Goal: Information Seeking & Learning: Learn about a topic

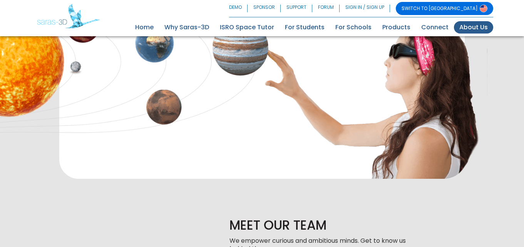
scroll to position [385, 0]
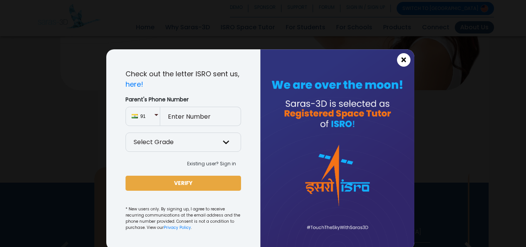
click at [401, 60] on span "×" at bounding box center [404, 60] width 7 height 10
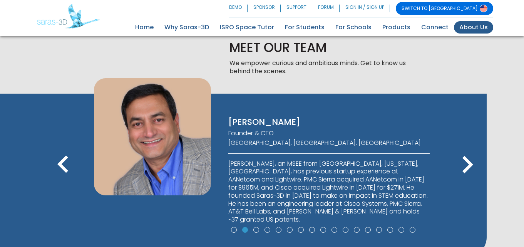
scroll to position [470, 0]
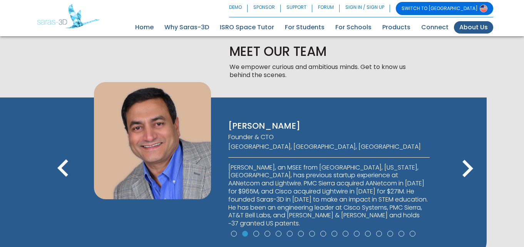
click at [54, 167] on icon "keyboard_arrow_left" at bounding box center [63, 168] width 35 height 35
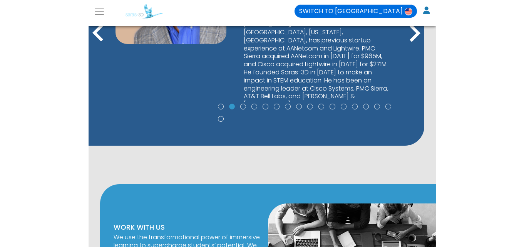
scroll to position [542, 0]
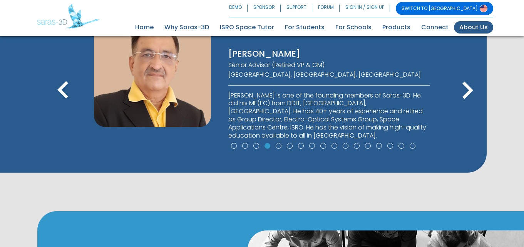
click at [65, 86] on icon "keyboard_arrow_left" at bounding box center [63, 90] width 35 height 35
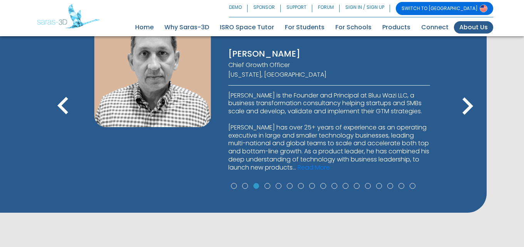
click at [65, 86] on div "[PERSON_NAME] CEO [GEOGRAPHIC_DATA], [GEOGRAPHIC_DATA], [GEOGRAPHIC_DATA] [PERS…" at bounding box center [243, 109] width 448 height 168
click at [63, 107] on icon "keyboard_arrow_left" at bounding box center [63, 106] width 35 height 35
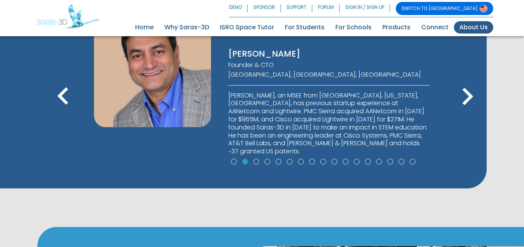
click at [63, 107] on icon "keyboard_arrow_left" at bounding box center [63, 96] width 35 height 35
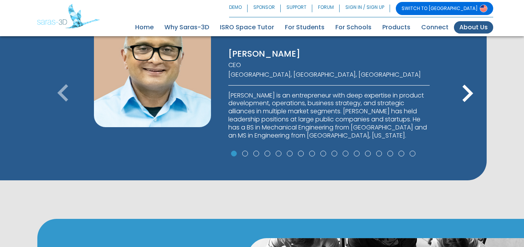
click at [62, 104] on icon "keyboard_arrow_left" at bounding box center [63, 93] width 35 height 35
click at [62, 100] on icon "keyboard_arrow_left" at bounding box center [63, 93] width 35 height 35
click at [472, 89] on icon "keyboard_arrow_right" at bounding box center [467, 93] width 35 height 35
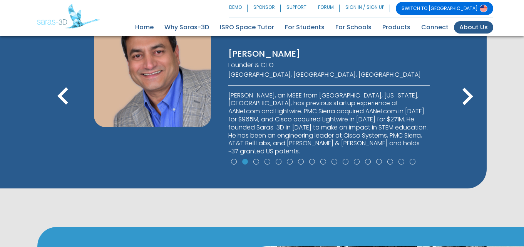
click at [472, 89] on icon "keyboard_arrow_right" at bounding box center [467, 96] width 35 height 35
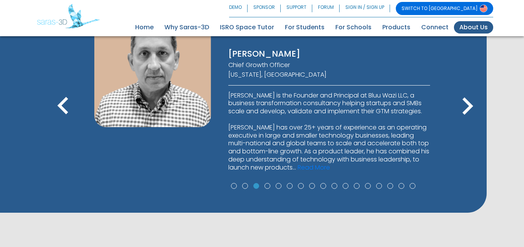
click at [471, 89] on icon "keyboard_arrow_right" at bounding box center [467, 106] width 35 height 35
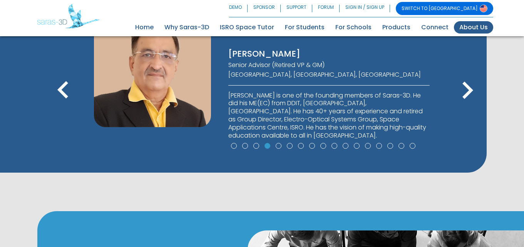
click at [471, 89] on icon "keyboard_arrow_right" at bounding box center [467, 90] width 35 height 35
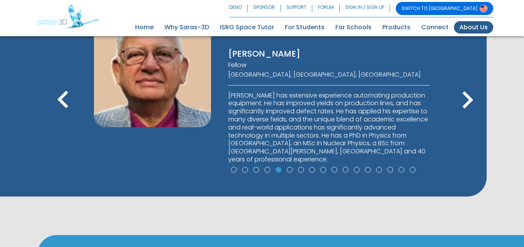
click at [471, 89] on icon "keyboard_arrow_right" at bounding box center [467, 100] width 35 height 35
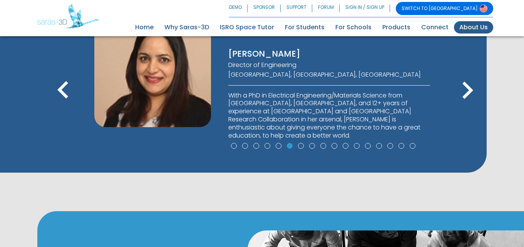
click at [470, 88] on icon "keyboard_arrow_right" at bounding box center [467, 90] width 35 height 35
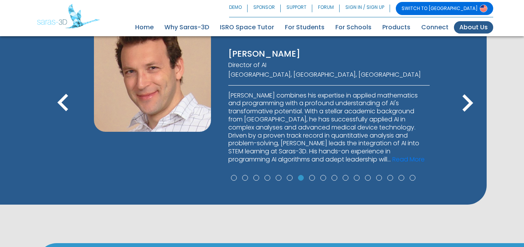
click at [470, 88] on icon "keyboard_arrow_right" at bounding box center [467, 103] width 35 height 35
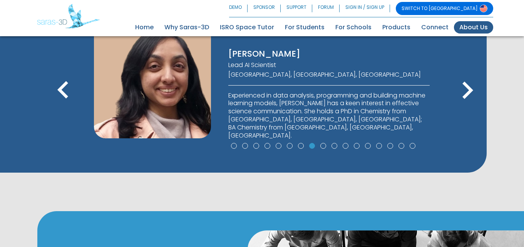
click at [470, 88] on icon "keyboard_arrow_right" at bounding box center [467, 90] width 35 height 35
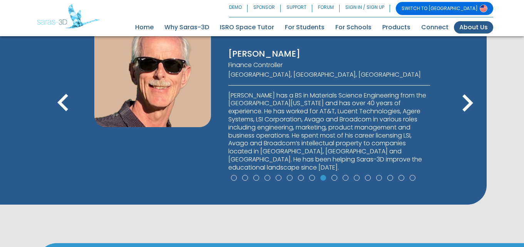
click at [470, 88] on icon "keyboard_arrow_right" at bounding box center [467, 103] width 35 height 35
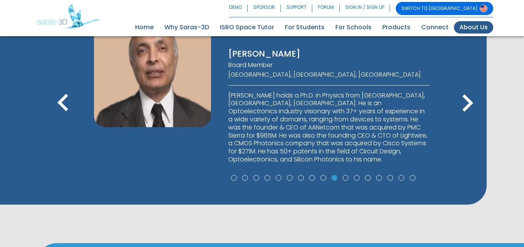
click at [470, 88] on icon "keyboard_arrow_right" at bounding box center [467, 103] width 35 height 35
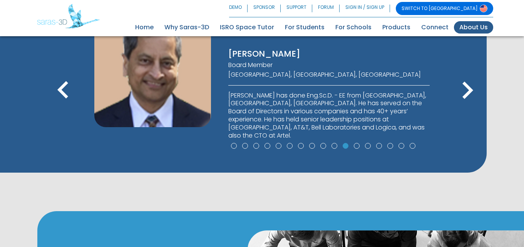
click at [470, 87] on icon "keyboard_arrow_right" at bounding box center [467, 90] width 35 height 35
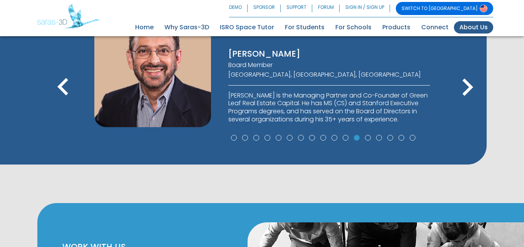
click at [469, 87] on icon "keyboard_arrow_right" at bounding box center [467, 87] width 35 height 35
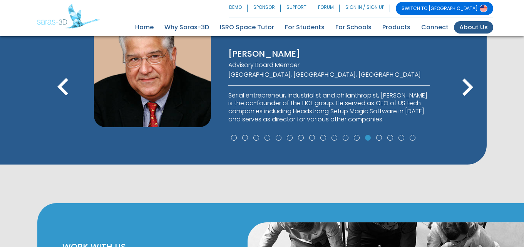
click at [468, 86] on icon "keyboard_arrow_right" at bounding box center [467, 87] width 35 height 35
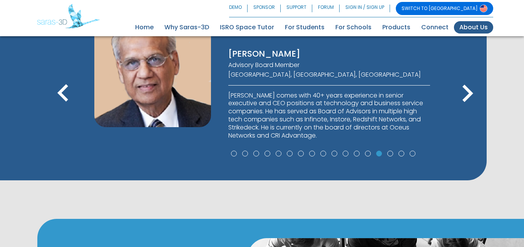
click at [468, 86] on icon "keyboard_arrow_right" at bounding box center [467, 93] width 35 height 35
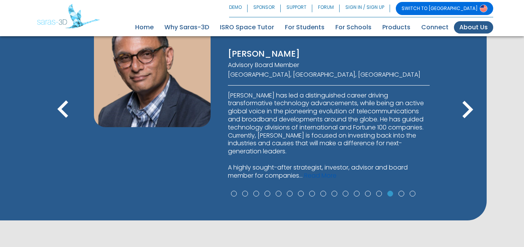
click at [322, 173] on link "Read More" at bounding box center [320, 175] width 32 height 9
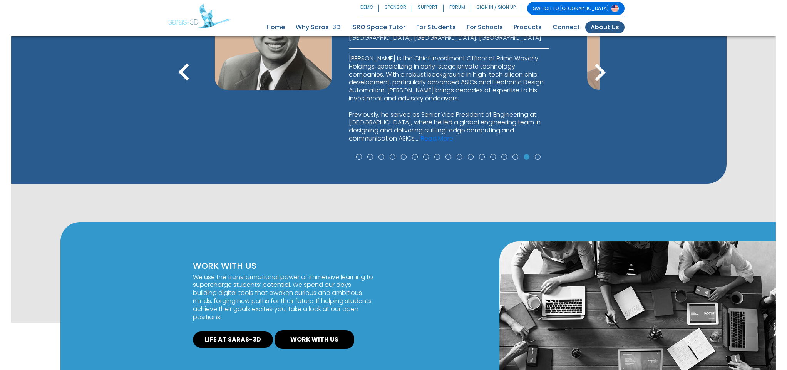
scroll to position [572, 0]
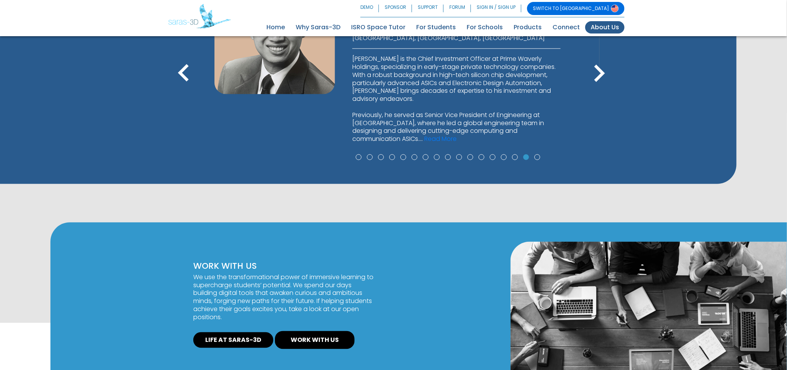
click at [181, 72] on icon "keyboard_arrow_left" at bounding box center [183, 73] width 35 height 35
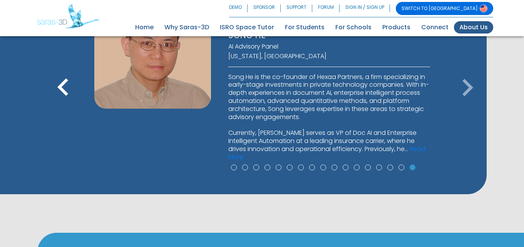
scroll to position [510, 0]
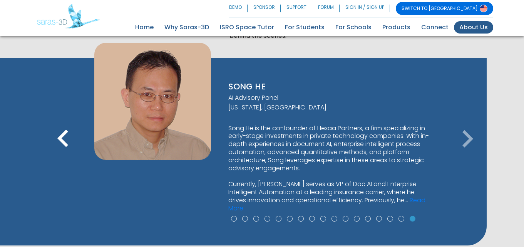
click at [65, 146] on icon "keyboard_arrow_left" at bounding box center [63, 139] width 35 height 35
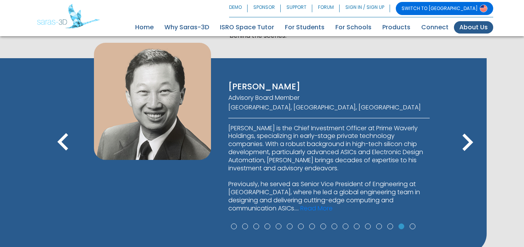
click at [60, 139] on icon "keyboard_arrow_left" at bounding box center [63, 142] width 35 height 35
click at [62, 141] on icon "keyboard_arrow_left" at bounding box center [63, 142] width 35 height 35
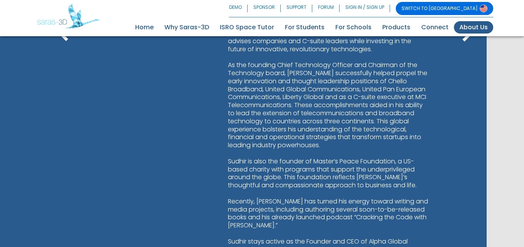
scroll to position [818, 0]
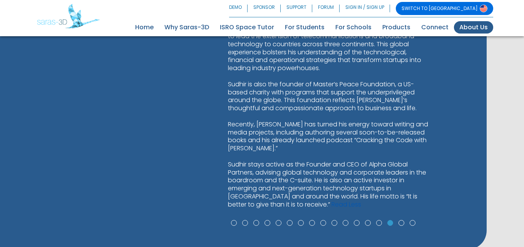
click at [332, 201] on link "Read Less" at bounding box center [347, 204] width 30 height 9
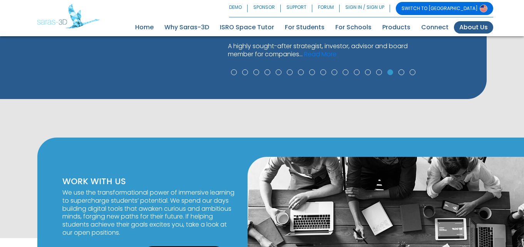
scroll to position [510, 0]
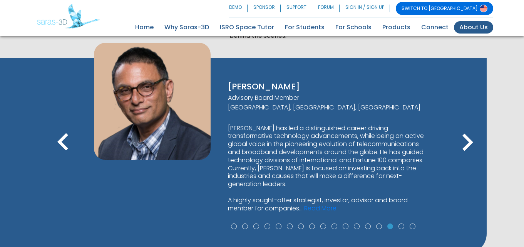
click at [64, 138] on icon "keyboard_arrow_left" at bounding box center [63, 142] width 35 height 35
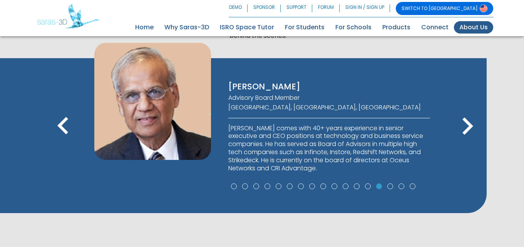
click at [64, 138] on icon "keyboard_arrow_left" at bounding box center [63, 126] width 35 height 35
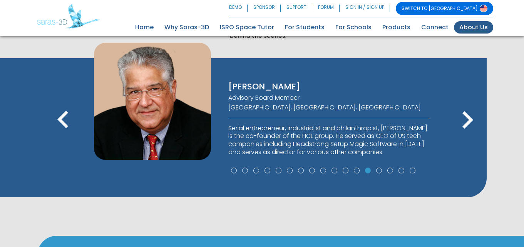
click at [64, 138] on span "keyboard_arrow_left" at bounding box center [63, 135] width 35 height 9
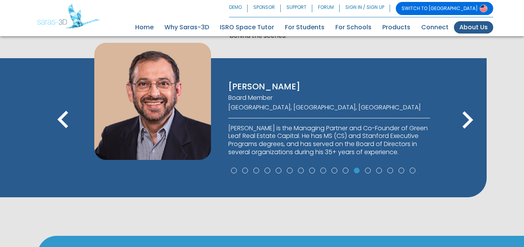
click at [62, 137] on icon "keyboard_arrow_left" at bounding box center [63, 120] width 35 height 35
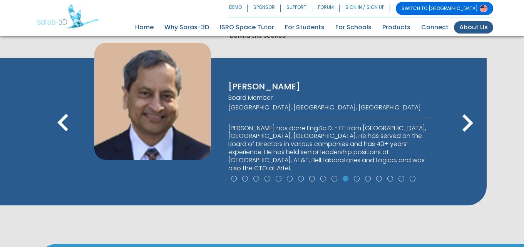
click at [62, 136] on icon "keyboard_arrow_left" at bounding box center [63, 123] width 35 height 35
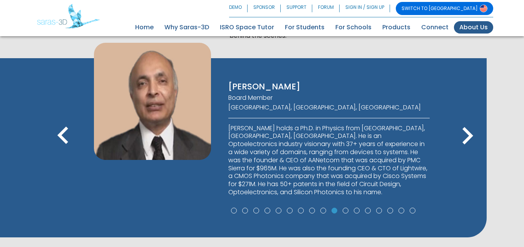
click at [61, 140] on icon "keyboard_arrow_left" at bounding box center [63, 136] width 35 height 35
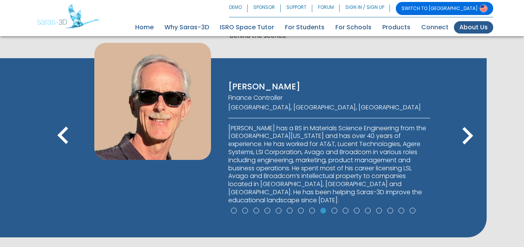
click at [61, 139] on icon "keyboard_arrow_left" at bounding box center [63, 136] width 35 height 35
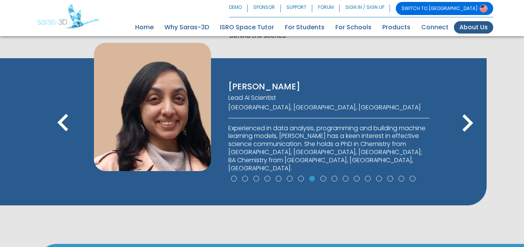
click at [61, 139] on icon "keyboard_arrow_left" at bounding box center [63, 123] width 35 height 35
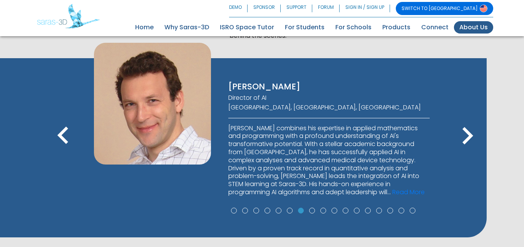
click at [61, 139] on icon "keyboard_arrow_left" at bounding box center [63, 136] width 35 height 35
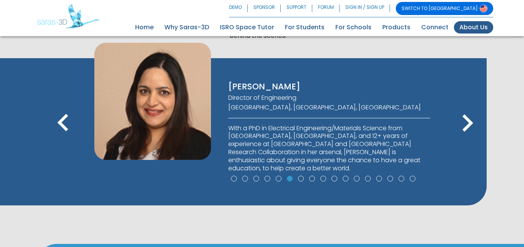
click at [464, 125] on icon "keyboard_arrow_right" at bounding box center [467, 123] width 35 height 35
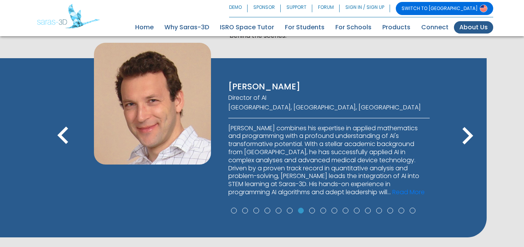
click at [464, 125] on icon "keyboard_arrow_right" at bounding box center [467, 136] width 35 height 35
click at [465, 125] on icon "keyboard_arrow_right" at bounding box center [467, 136] width 35 height 35
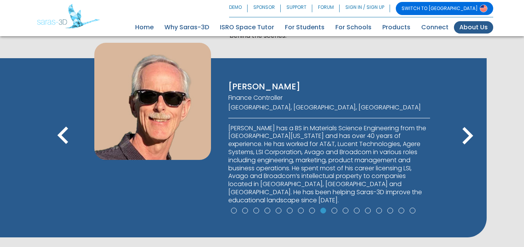
click at [465, 125] on icon "keyboard_arrow_right" at bounding box center [467, 136] width 35 height 35
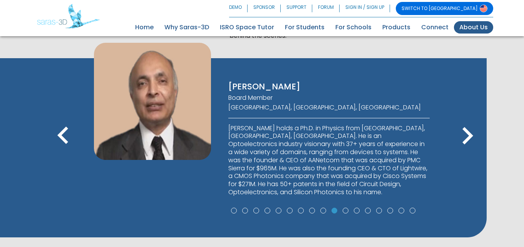
click at [465, 125] on icon "keyboard_arrow_right" at bounding box center [467, 136] width 35 height 35
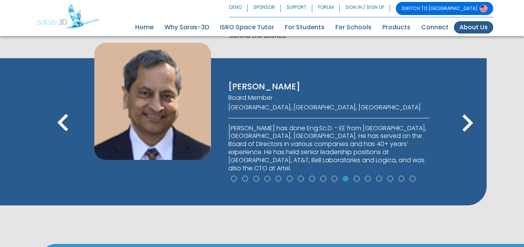
click at [465, 125] on icon "keyboard_arrow_right" at bounding box center [467, 123] width 35 height 35
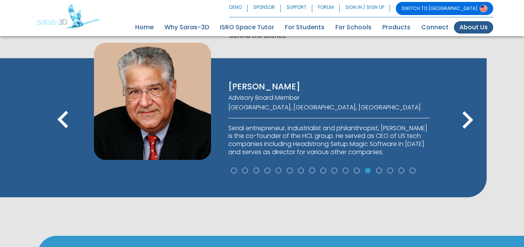
click at [465, 125] on icon "keyboard_arrow_right" at bounding box center [467, 120] width 35 height 35
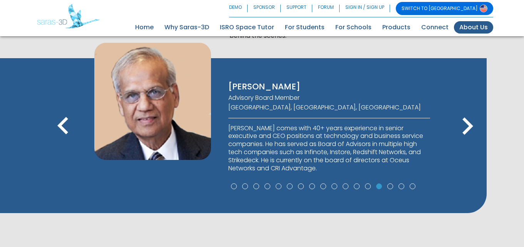
click at [465, 125] on icon "keyboard_arrow_right" at bounding box center [467, 126] width 35 height 35
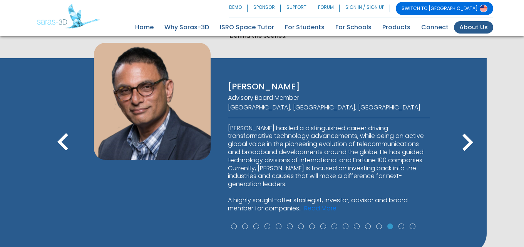
click at [465, 125] on icon "keyboard_arrow_right" at bounding box center [467, 142] width 35 height 35
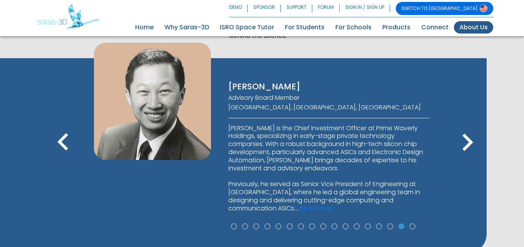
click at [465, 125] on icon "keyboard_arrow_right" at bounding box center [467, 142] width 35 height 35
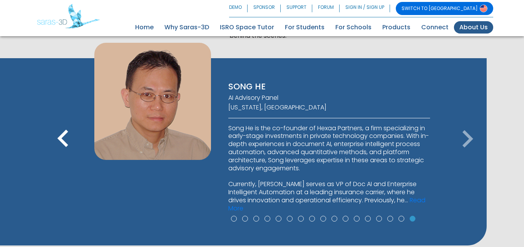
click at [465, 125] on icon "keyboard_arrow_right" at bounding box center [467, 139] width 35 height 35
click at [65, 144] on icon "keyboard_arrow_left" at bounding box center [63, 139] width 35 height 35
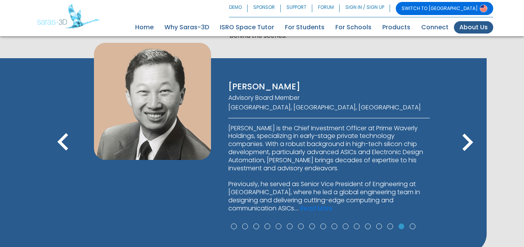
click at [57, 138] on icon "keyboard_arrow_left" at bounding box center [63, 142] width 35 height 35
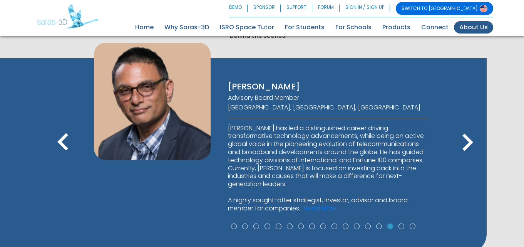
click at [57, 138] on icon "keyboard_arrow_left" at bounding box center [63, 142] width 35 height 35
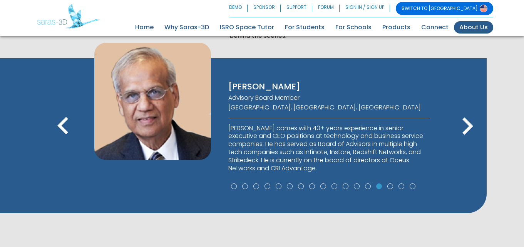
click at [57, 138] on icon "keyboard_arrow_left" at bounding box center [63, 126] width 35 height 35
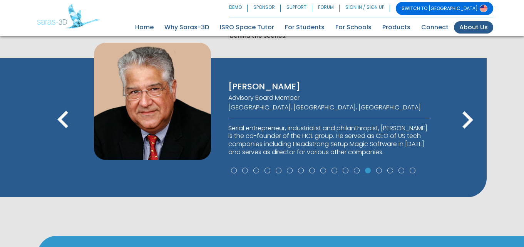
click at [57, 138] on span "keyboard_arrow_left" at bounding box center [63, 135] width 35 height 9
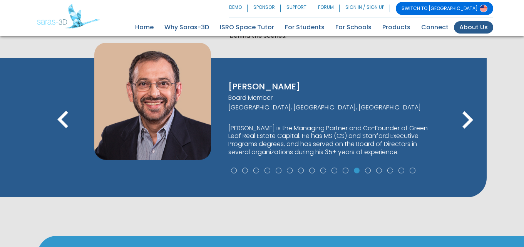
click at [57, 138] on span "keyboard_arrow_left" at bounding box center [63, 135] width 35 height 9
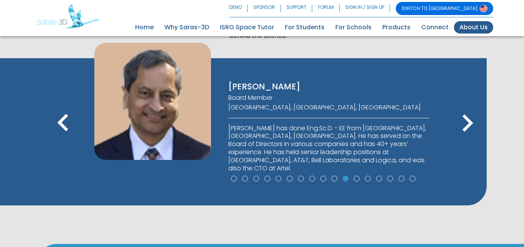
click at [57, 138] on icon "keyboard_arrow_left" at bounding box center [63, 123] width 35 height 35
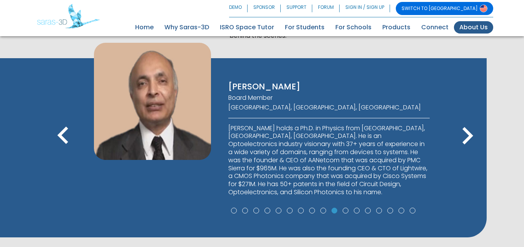
click at [57, 138] on icon "keyboard_arrow_left" at bounding box center [63, 136] width 35 height 35
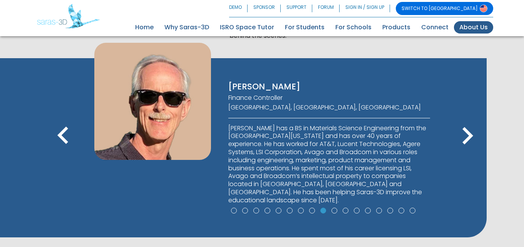
click at [57, 138] on icon "keyboard_arrow_left" at bounding box center [63, 136] width 35 height 35
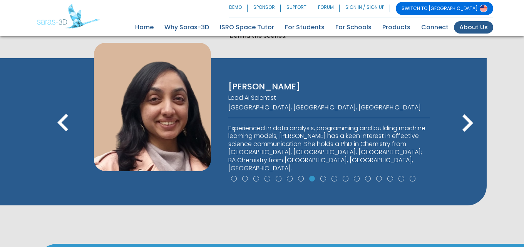
click at [57, 138] on icon "keyboard_arrow_left" at bounding box center [63, 123] width 35 height 35
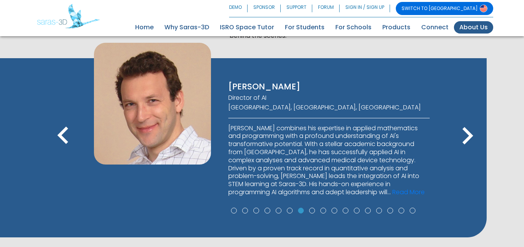
click at [56, 138] on icon "keyboard_arrow_left" at bounding box center [63, 136] width 35 height 35
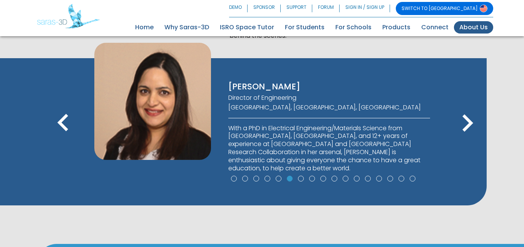
click at [56, 138] on icon "keyboard_arrow_left" at bounding box center [63, 123] width 35 height 35
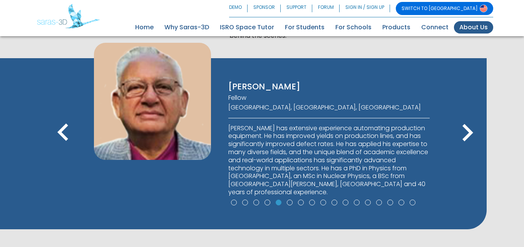
click at [56, 138] on icon "keyboard_arrow_left" at bounding box center [63, 133] width 35 height 35
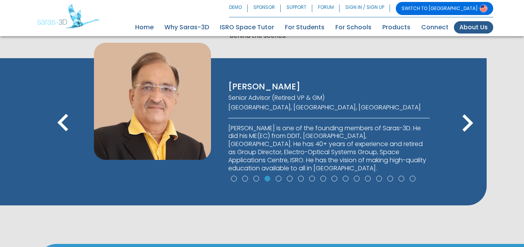
click at [55, 137] on icon "keyboard_arrow_left" at bounding box center [63, 123] width 35 height 35
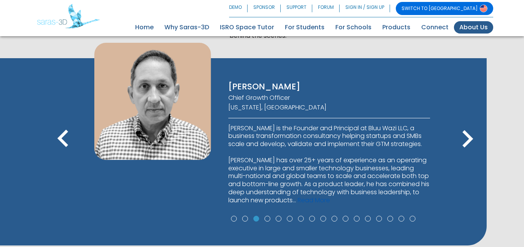
click at [330, 199] on link "Read More" at bounding box center [314, 200] width 32 height 9
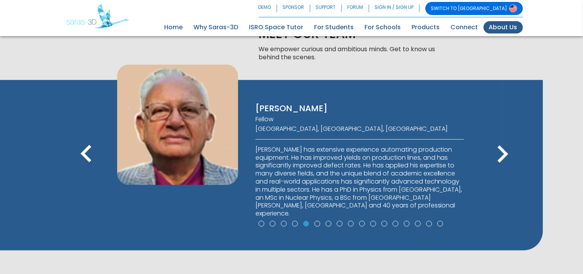
scroll to position [474, 0]
click at [90, 151] on icon "keyboard_arrow_left" at bounding box center [86, 155] width 35 height 35
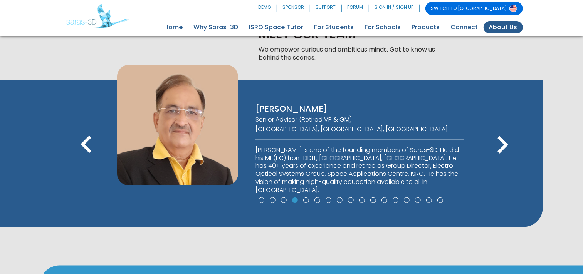
click at [87, 142] on icon "keyboard_arrow_left" at bounding box center [86, 145] width 35 height 35
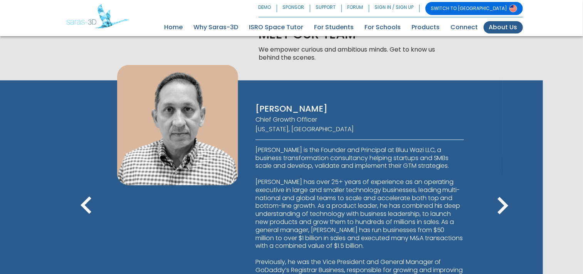
scroll to position [559, 0]
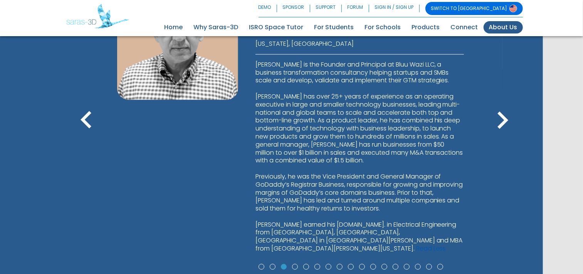
click at [416, 247] on link "Read Less" at bounding box center [431, 248] width 30 height 9
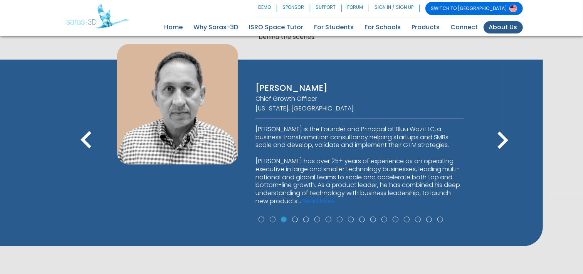
scroll to position [474, 0]
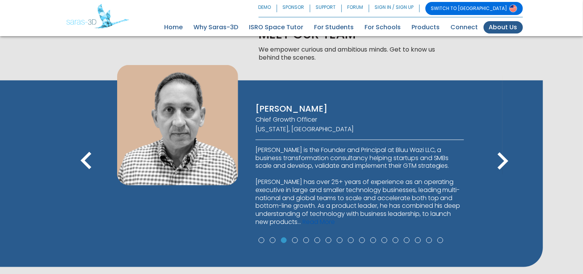
click at [332, 220] on link "Read More" at bounding box center [318, 222] width 32 height 9
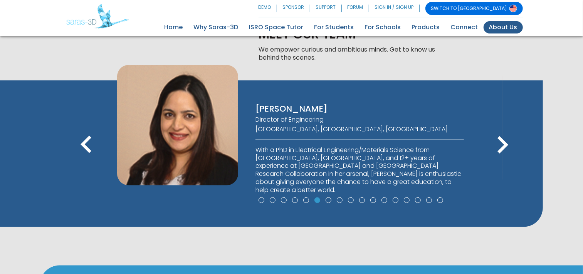
click at [503, 143] on icon "keyboard_arrow_right" at bounding box center [502, 145] width 35 height 35
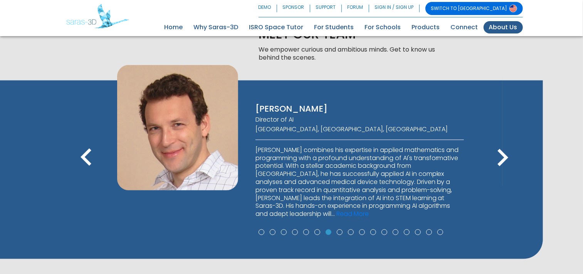
click at [503, 143] on icon "keyboard_arrow_right" at bounding box center [502, 158] width 35 height 35
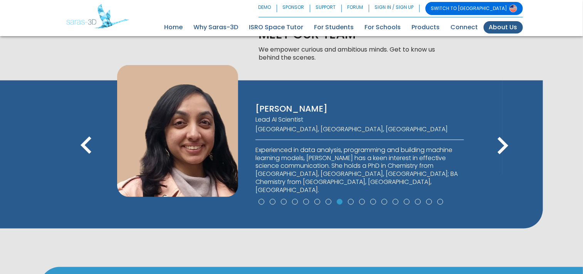
click at [503, 143] on icon "keyboard_arrow_right" at bounding box center [502, 146] width 35 height 35
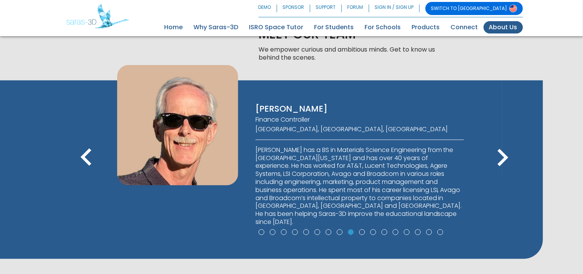
click at [503, 143] on icon "keyboard_arrow_right" at bounding box center [502, 158] width 35 height 35
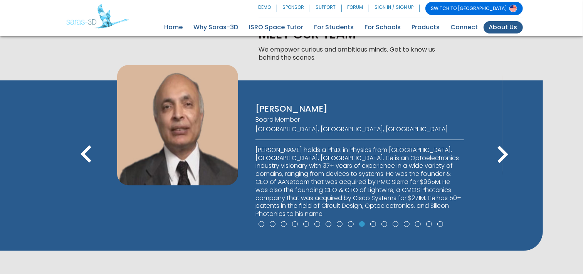
click at [503, 143] on icon "keyboard_arrow_right" at bounding box center [502, 155] width 35 height 35
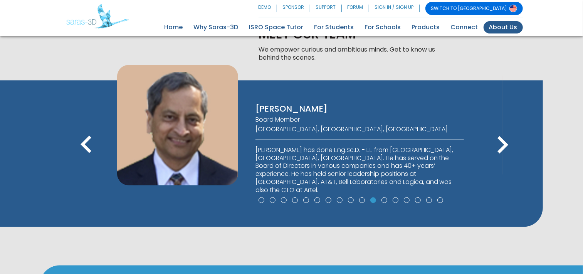
click at [502, 143] on icon "keyboard_arrow_right" at bounding box center [502, 145] width 35 height 35
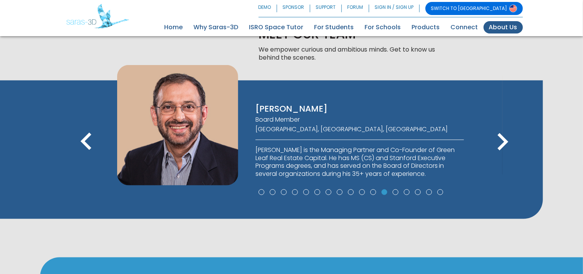
click at [502, 143] on icon "keyboard_arrow_right" at bounding box center [502, 142] width 35 height 35
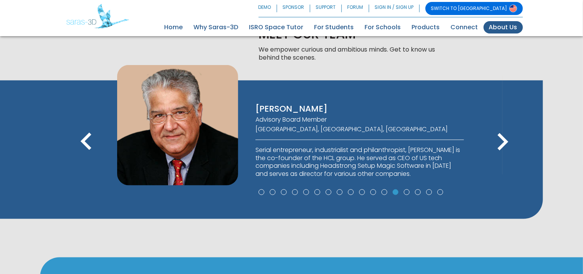
click at [502, 143] on icon "keyboard_arrow_right" at bounding box center [502, 142] width 35 height 35
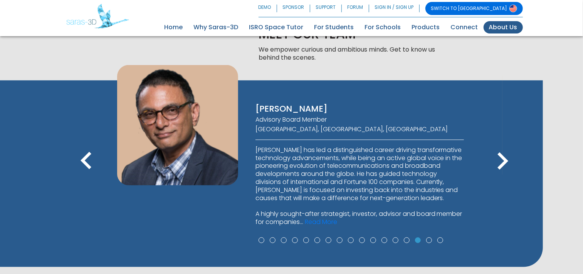
click at [87, 158] on icon "keyboard_arrow_left" at bounding box center [86, 161] width 35 height 35
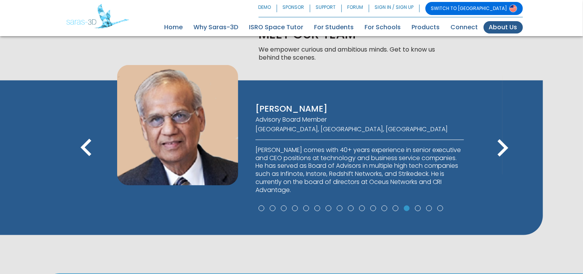
click at [87, 158] on icon "keyboard_arrow_left" at bounding box center [86, 148] width 35 height 35
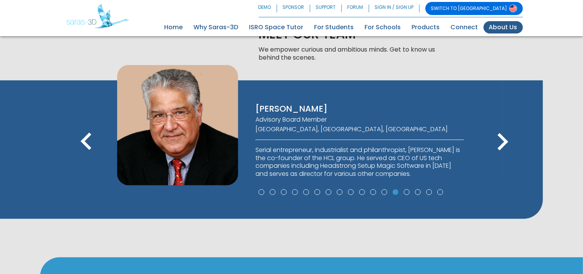
click at [87, 158] on icon "keyboard_arrow_left" at bounding box center [86, 142] width 35 height 35
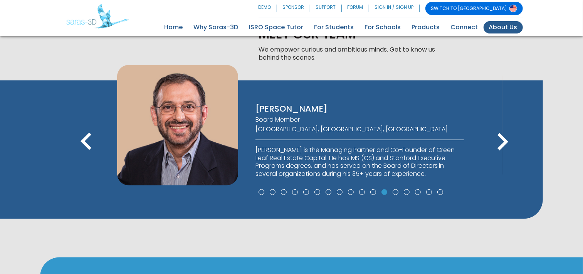
click at [87, 158] on icon "keyboard_arrow_left" at bounding box center [86, 142] width 35 height 35
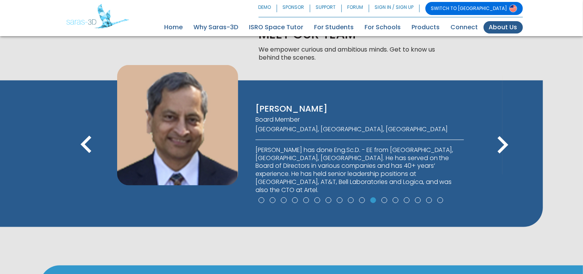
click at [87, 158] on icon "keyboard_arrow_left" at bounding box center [86, 145] width 35 height 35
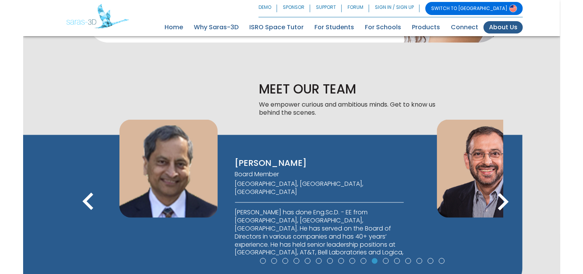
scroll to position [419, 0]
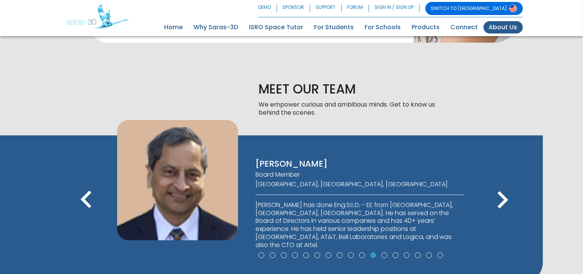
click at [510, 196] on icon "keyboard_arrow_right" at bounding box center [502, 200] width 35 height 35
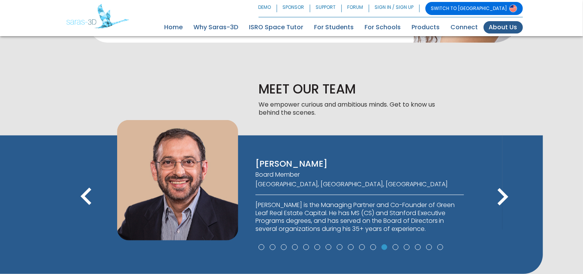
click at [510, 196] on icon "keyboard_arrow_right" at bounding box center [502, 197] width 35 height 35
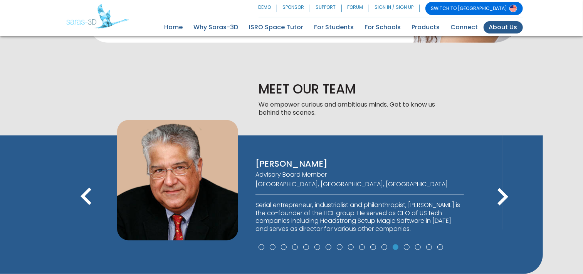
click at [509, 196] on icon "keyboard_arrow_right" at bounding box center [502, 197] width 35 height 35
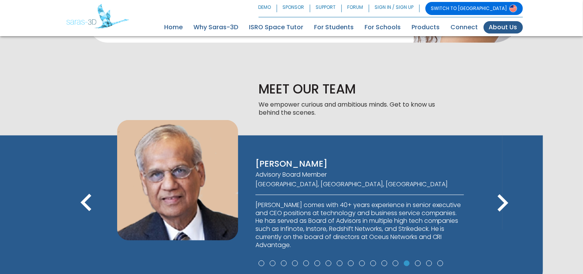
click at [509, 196] on icon "keyboard_arrow_right" at bounding box center [502, 203] width 35 height 35
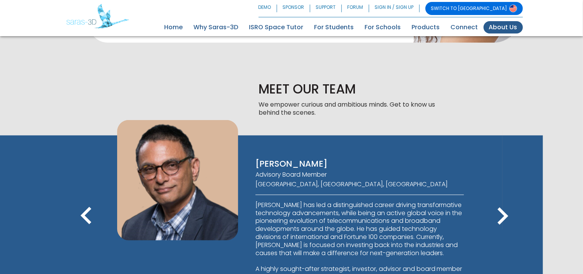
drag, startPoint x: 505, startPoint y: 210, endPoint x: 497, endPoint y: 184, distance: 27.3
click at [505, 211] on icon "keyboard_arrow_right" at bounding box center [502, 216] width 35 height 35
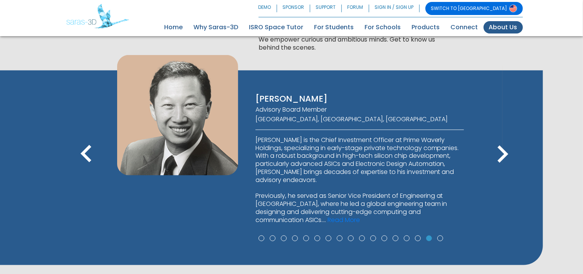
scroll to position [505, 0]
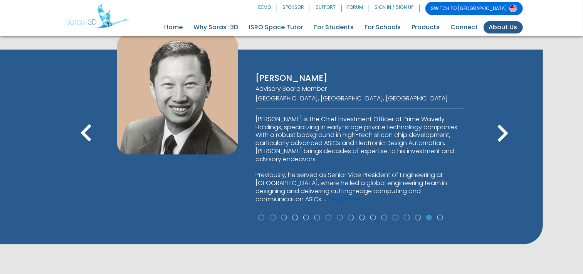
click at [327, 200] on link "Read More" at bounding box center [343, 199] width 32 height 9
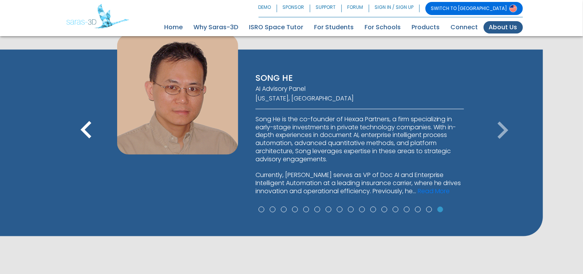
click at [88, 126] on icon "keyboard_arrow_left" at bounding box center [86, 130] width 35 height 35
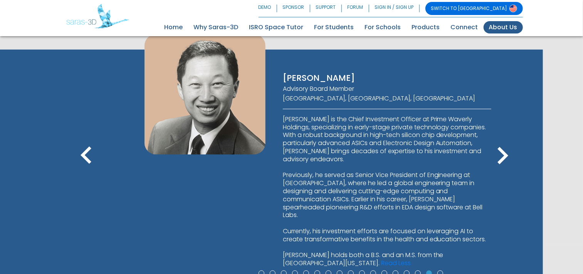
drag, startPoint x: 257, startPoint y: 117, endPoint x: 284, endPoint y: 68, distance: 56.1
click at [282, 114] on div "[PERSON_NAME] Advisory Board Member [GEOGRAPHIC_DATA], [GEOGRAPHIC_DATA], [GEOG…" at bounding box center [387, 155] width 232 height 243
